Goal: Information Seeking & Learning: Learn about a topic

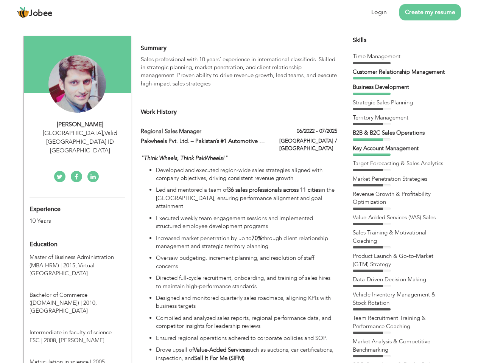
click at [77, 133] on div "[GEOGRAPHIC_DATA] , Valid [GEOGRAPHIC_DATA] ID [GEOGRAPHIC_DATA]" at bounding box center [80, 142] width 101 height 26
click at [80, 124] on div "[PERSON_NAME]" at bounding box center [80, 124] width 101 height 9
click at [80, 133] on div "[GEOGRAPHIC_DATA] , Valid [GEOGRAPHIC_DATA] ID [GEOGRAPHIC_DATA]" at bounding box center [80, 142] width 101 height 26
click at [77, 198] on div "Experience 10 Years" at bounding box center [68, 211] width 89 height 27
click at [68, 217] on div "10 Years" at bounding box center [69, 221] width 78 height 9
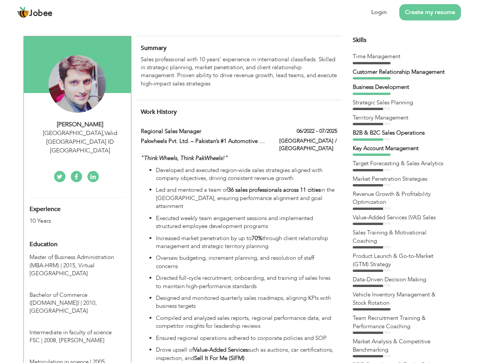
click at [77, 237] on div "Education" at bounding box center [68, 244] width 89 height 15
click at [77, 253] on span "Master of Business Administration (MBA-HRM) | 2015," at bounding box center [72, 261] width 84 height 16
click at [77, 291] on span "Bachelor of Commerce ([DOMAIN_NAME]) | 2010," at bounding box center [63, 299] width 67 height 16
click at [77, 329] on span "Intermediate in faculty of science FSC | 2008," at bounding box center [71, 337] width 82 height 16
click at [77, 358] on span "Matriculation in science | 2005," at bounding box center [68, 362] width 77 height 8
